Goal: Entertainment & Leisure: Browse casually

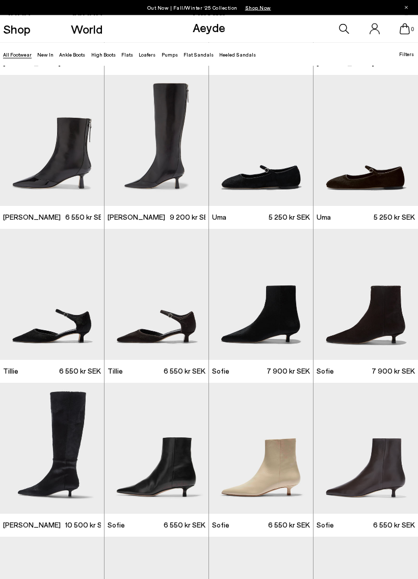
scroll to position [1533, 0]
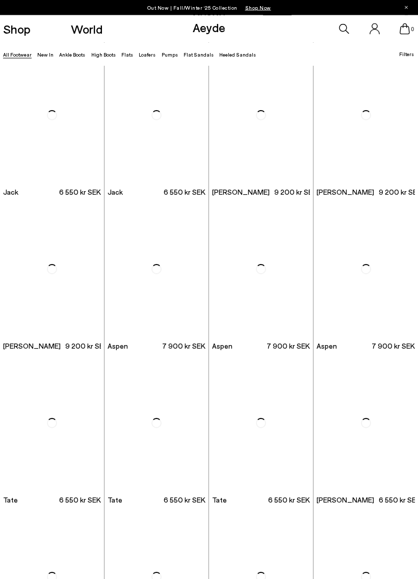
scroll to position [3868, 0]
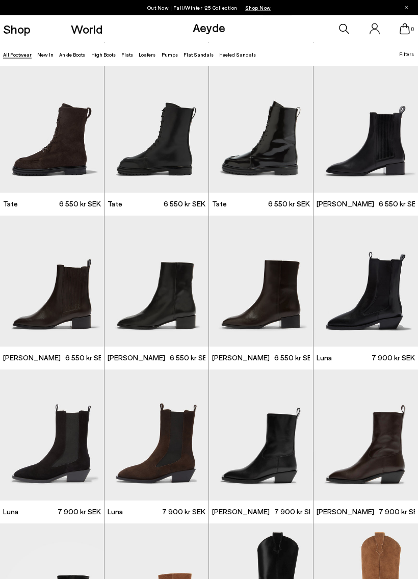
scroll to position [4162, 0]
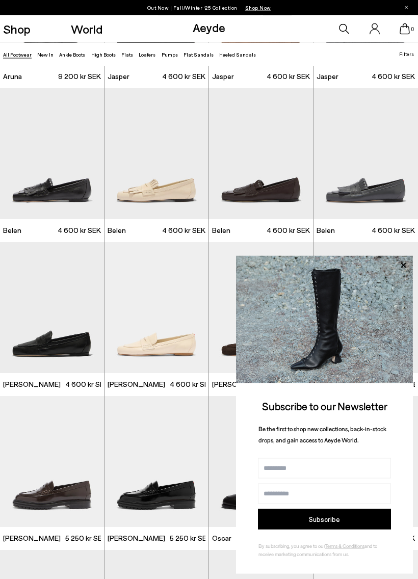
scroll to position [4904, 0]
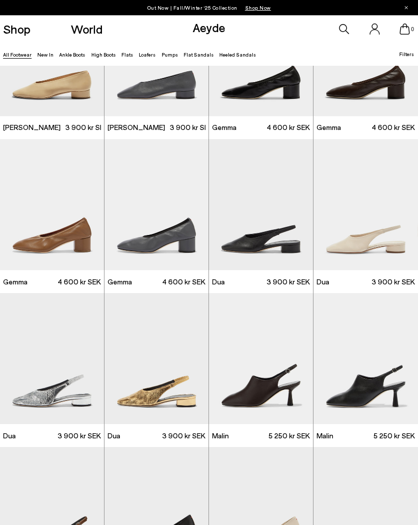
scroll to position [8672, 0]
